Goal: Navigation & Orientation: Find specific page/section

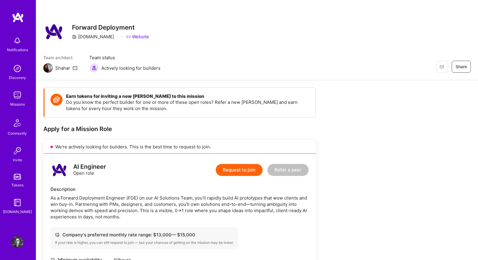
scroll to position [176, 0]
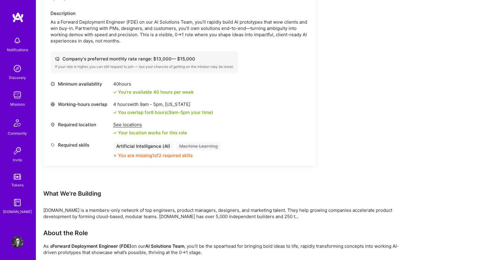
click at [17, 92] on img at bounding box center [17, 95] width 12 height 12
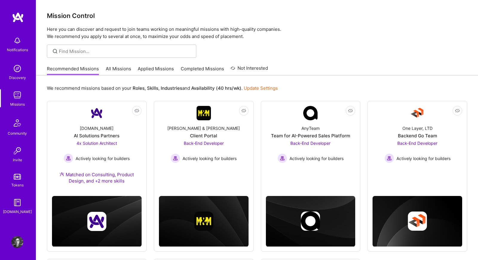
click at [114, 73] on link "All Missions" at bounding box center [118, 70] width 25 height 10
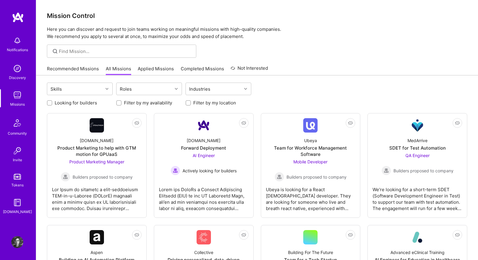
click at [186, 34] on p "Here you can discover and request to join teams working on meaningful missions …" at bounding box center [257, 33] width 421 height 14
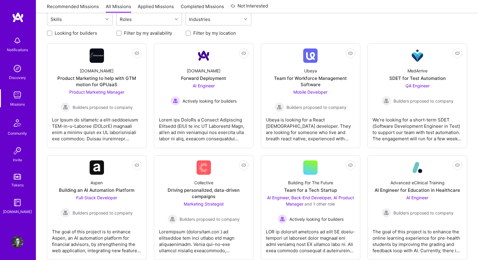
scroll to position [70, 0]
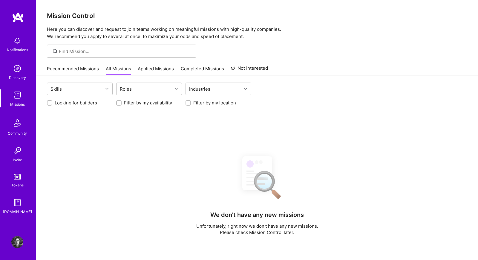
scroll to position [70, 0]
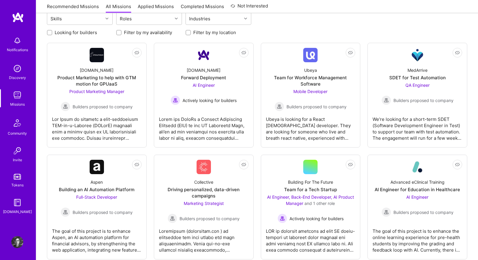
click at [255, 31] on div "Looking for builders Filter by my availability Filter by my location" at bounding box center [257, 30] width 421 height 9
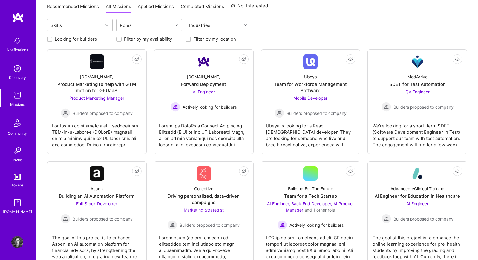
scroll to position [63, 0]
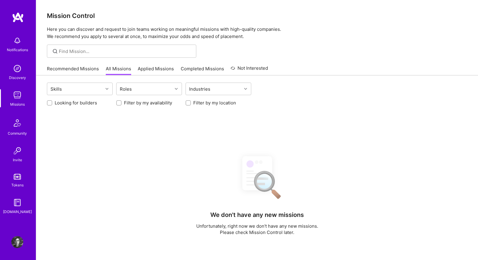
scroll to position [63, 0]
